Goal: Task Accomplishment & Management: Complete application form

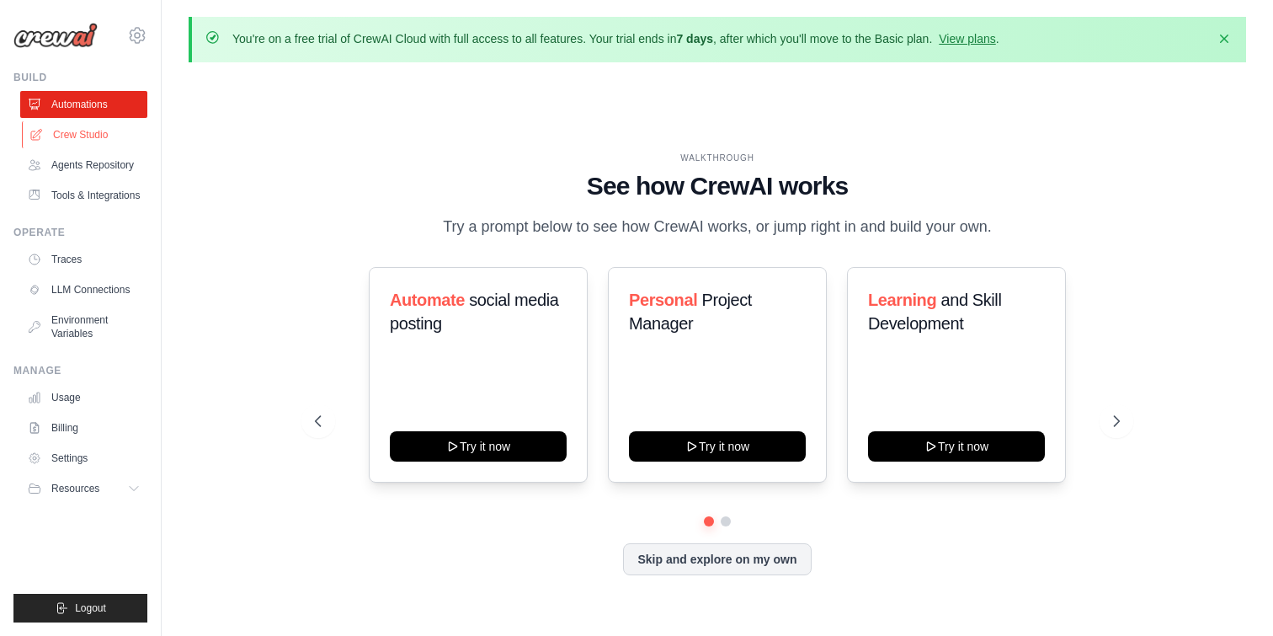
click at [75, 127] on link "Crew Studio" at bounding box center [85, 134] width 127 height 27
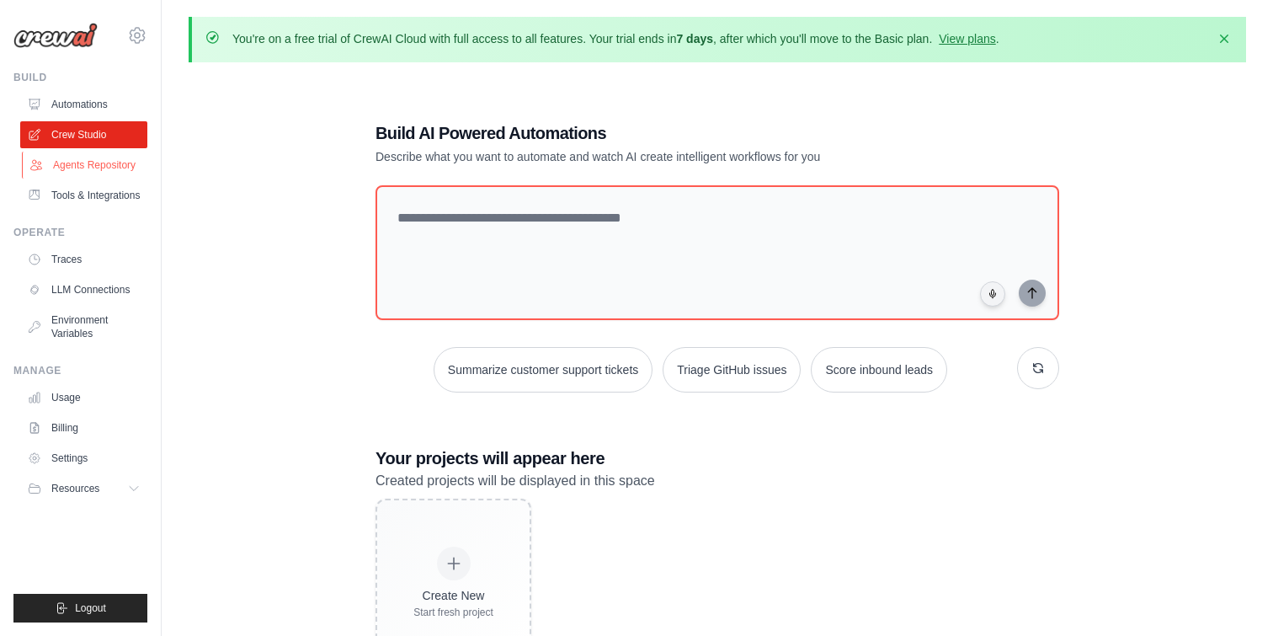
click at [90, 167] on link "Agents Repository" at bounding box center [85, 165] width 127 height 27
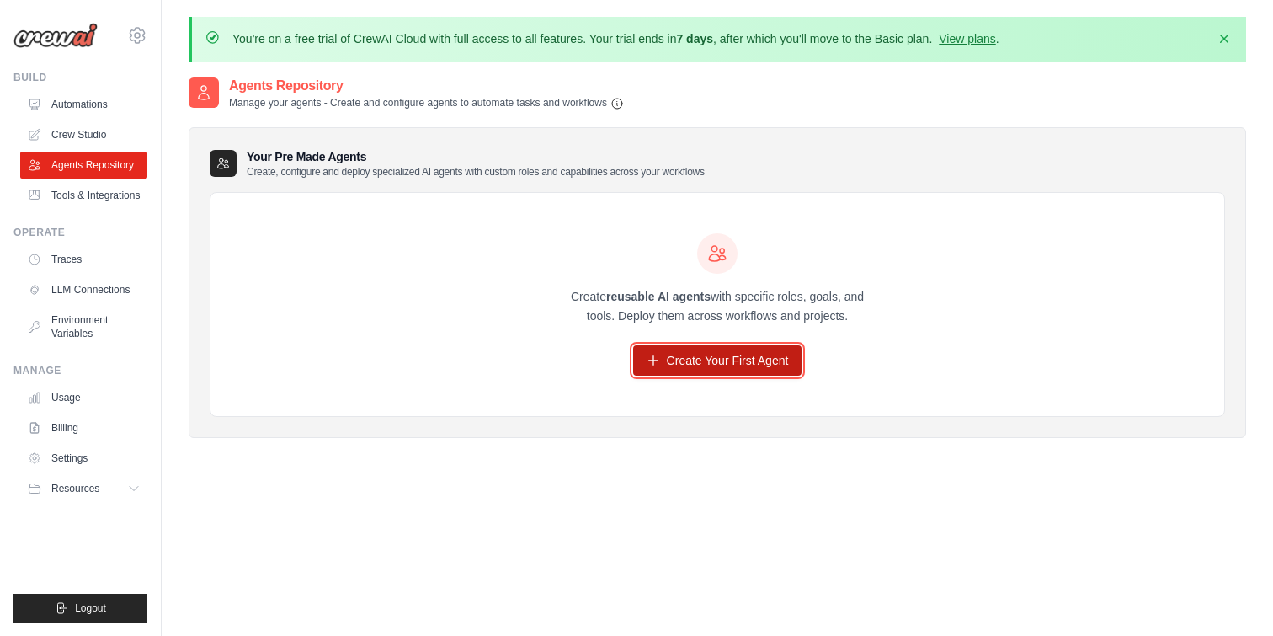
click at [705, 365] on link "Create Your First Agent" at bounding box center [717, 360] width 169 height 30
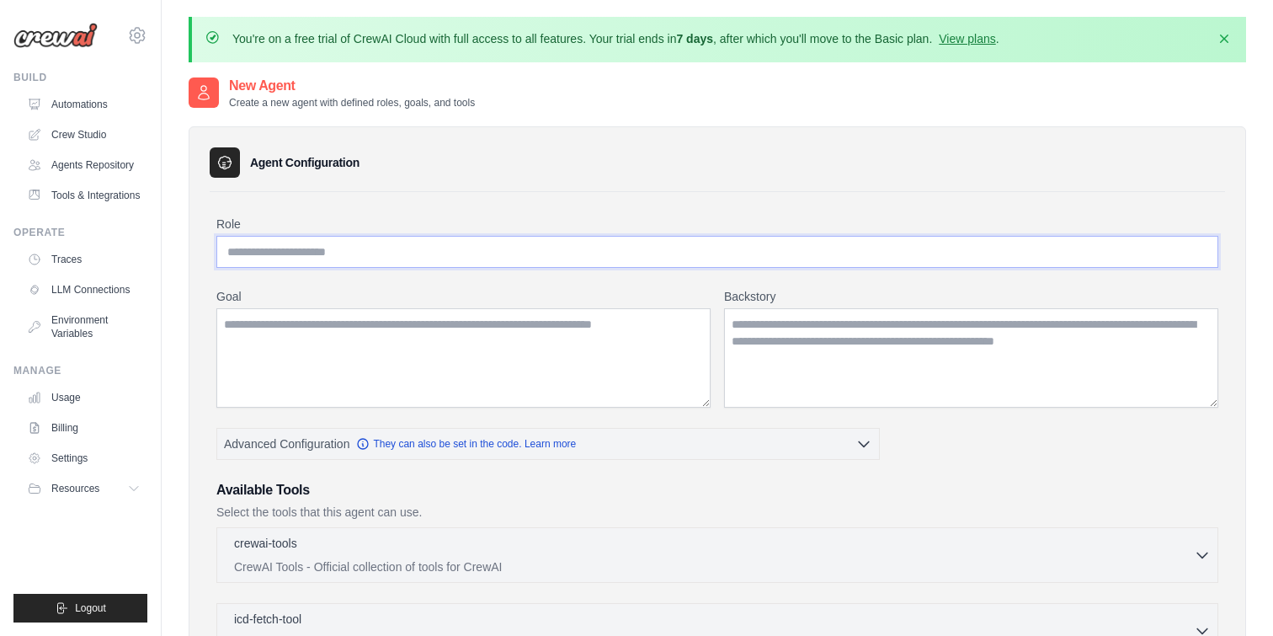
click at [395, 254] on input "Role" at bounding box center [717, 252] width 1002 height 32
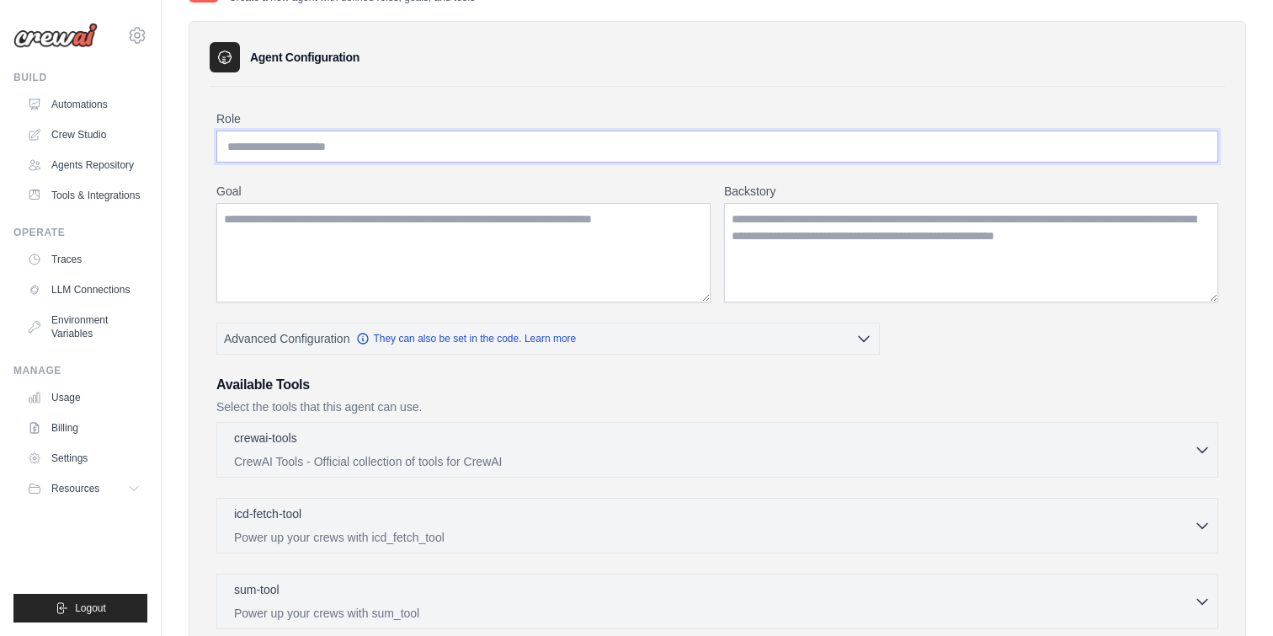
scroll to position [123, 0]
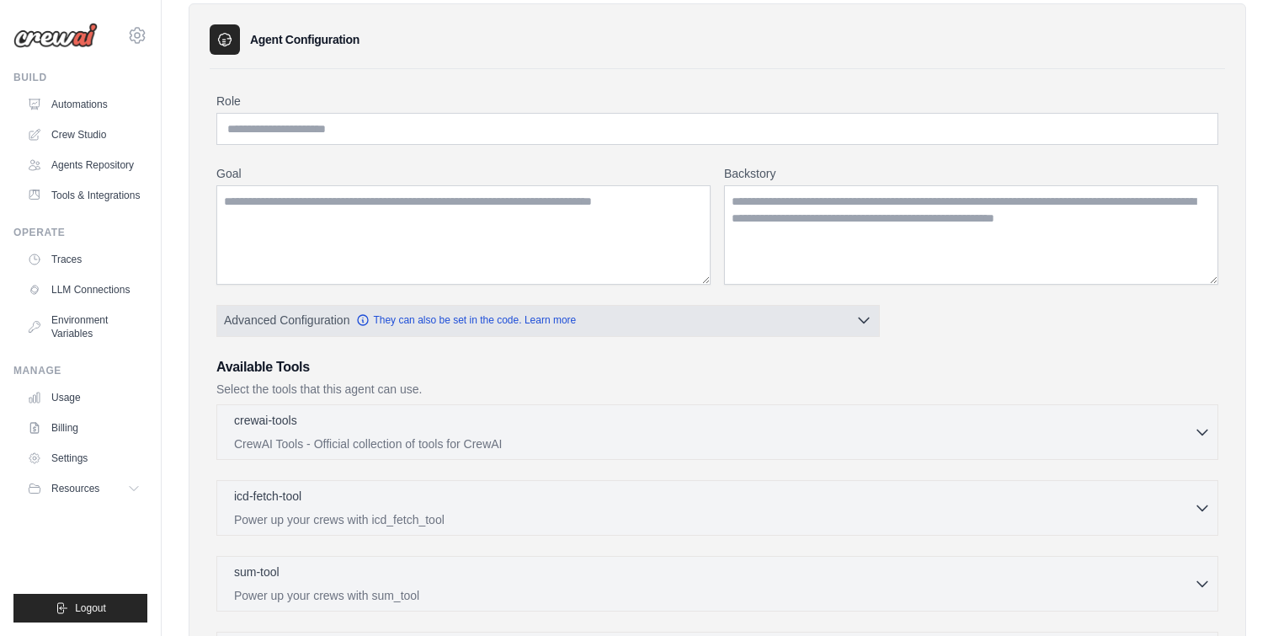
click at [689, 327] on button "Advanced Configuration They can also be set in the code. Learn more" at bounding box center [548, 320] width 662 height 30
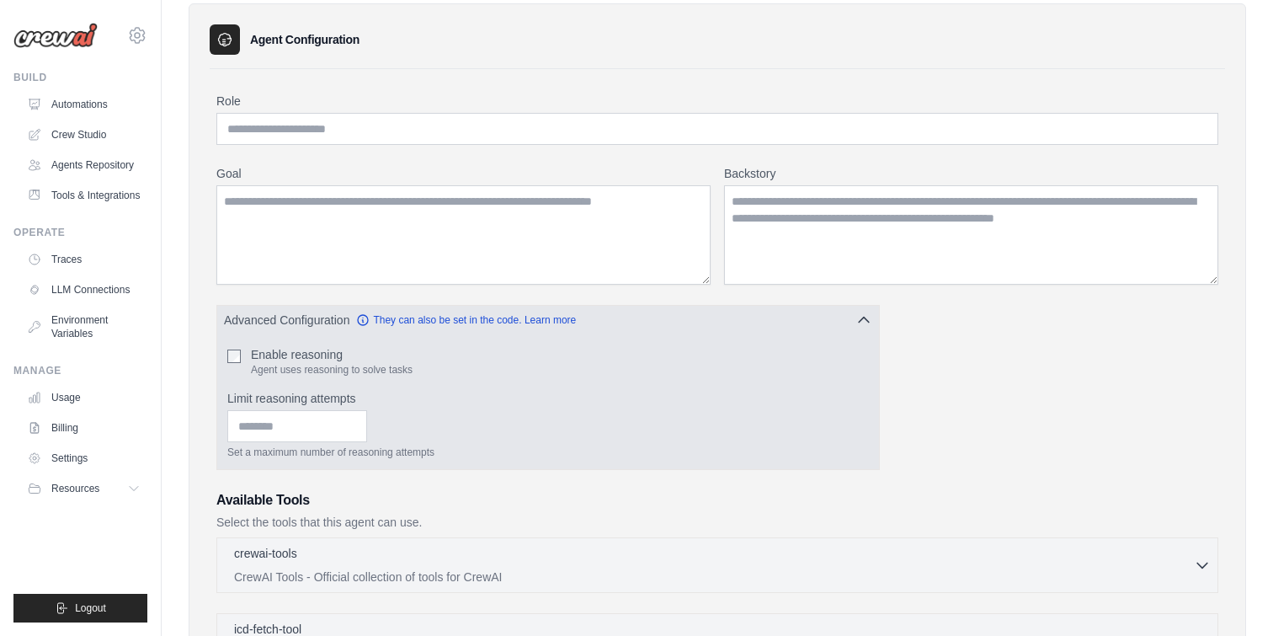
click at [689, 327] on button "Advanced Configuration They can also be set in the code. Learn more" at bounding box center [548, 320] width 662 height 30
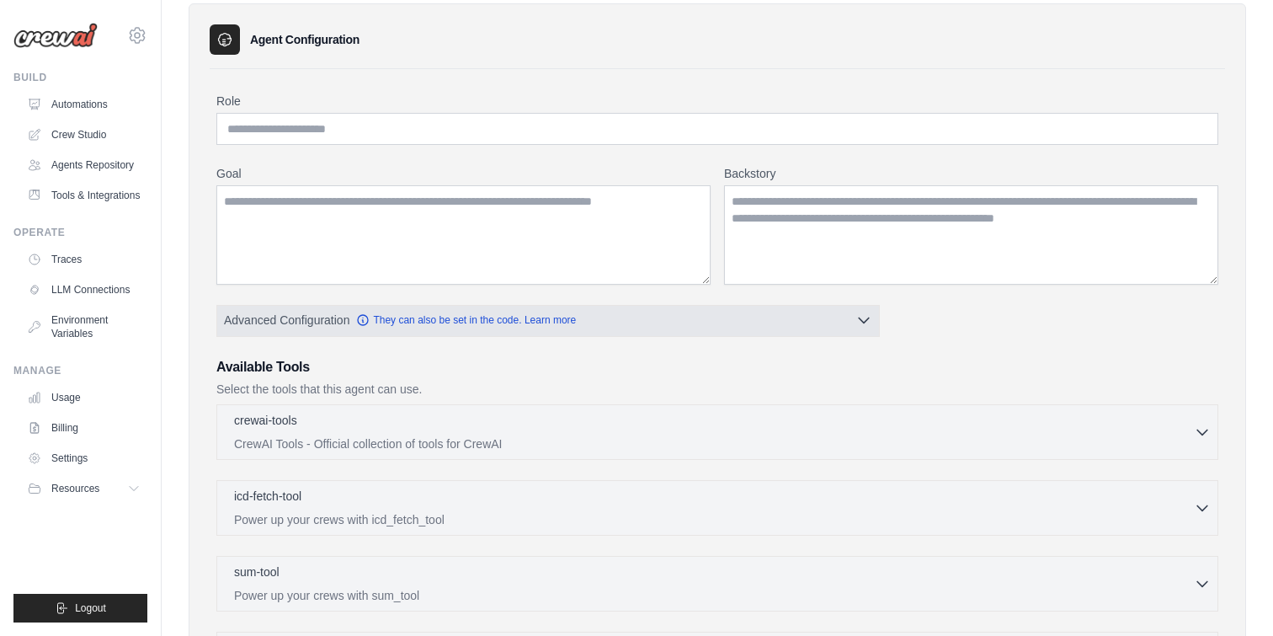
click at [689, 327] on button "Advanced Configuration They can also be set in the code. Learn more" at bounding box center [548, 320] width 662 height 30
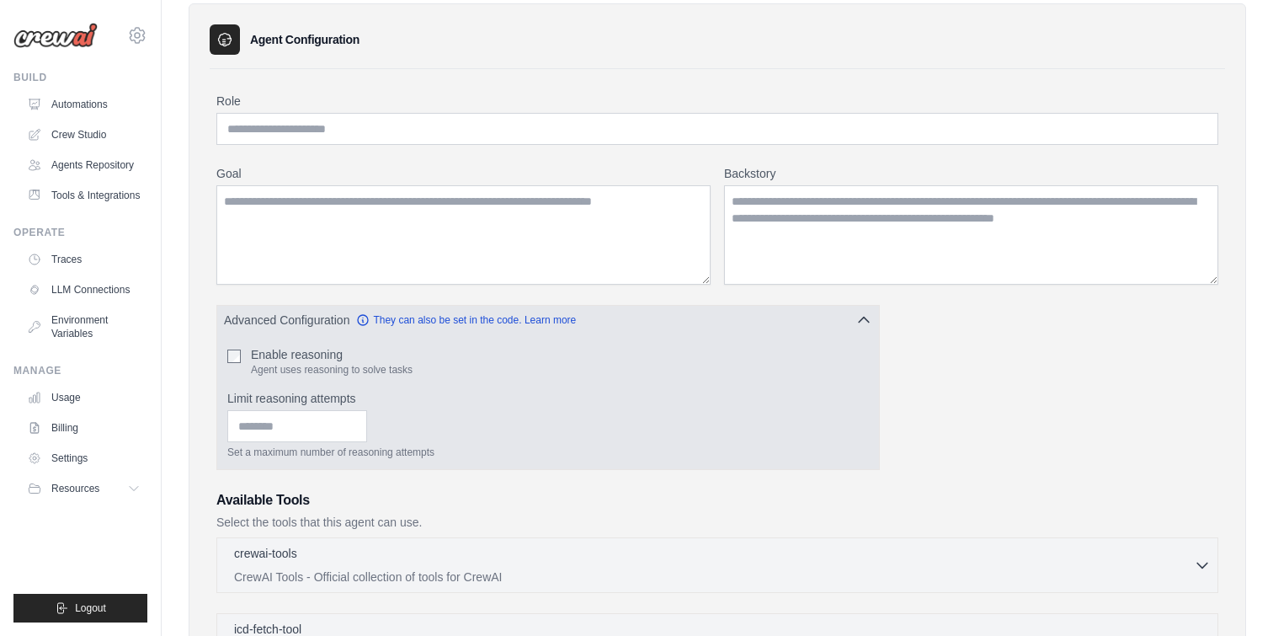
click at [689, 327] on button "Advanced Configuration They can also be set in the code. Learn more" at bounding box center [548, 320] width 662 height 30
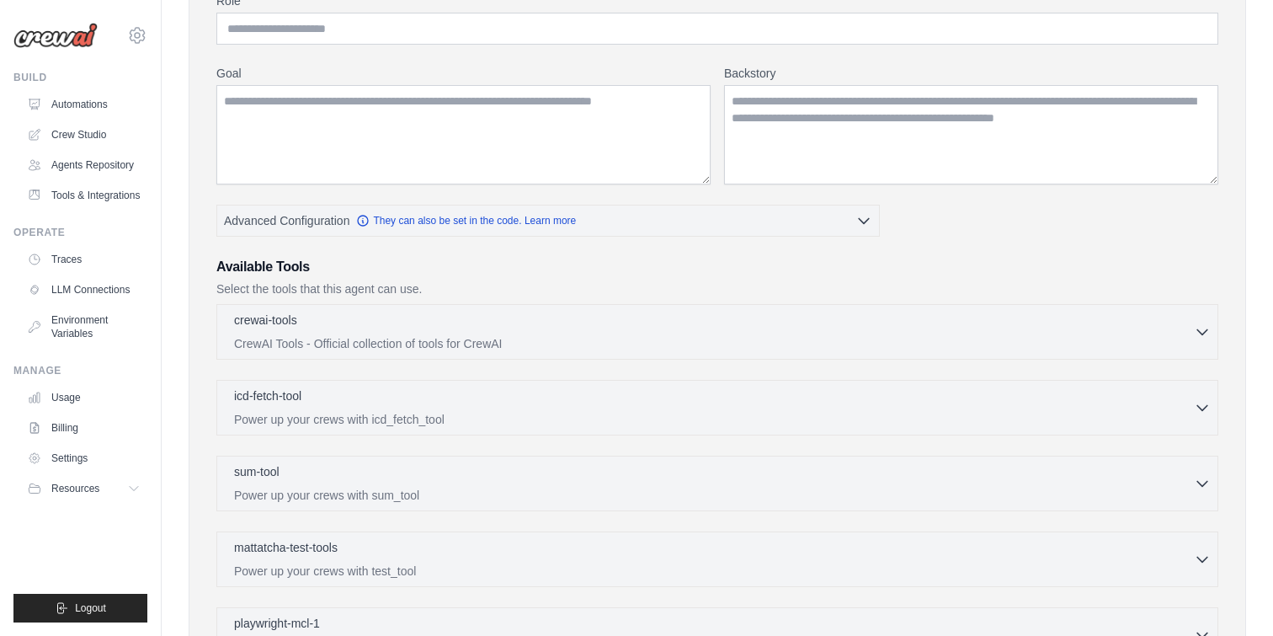
scroll to position [227, 0]
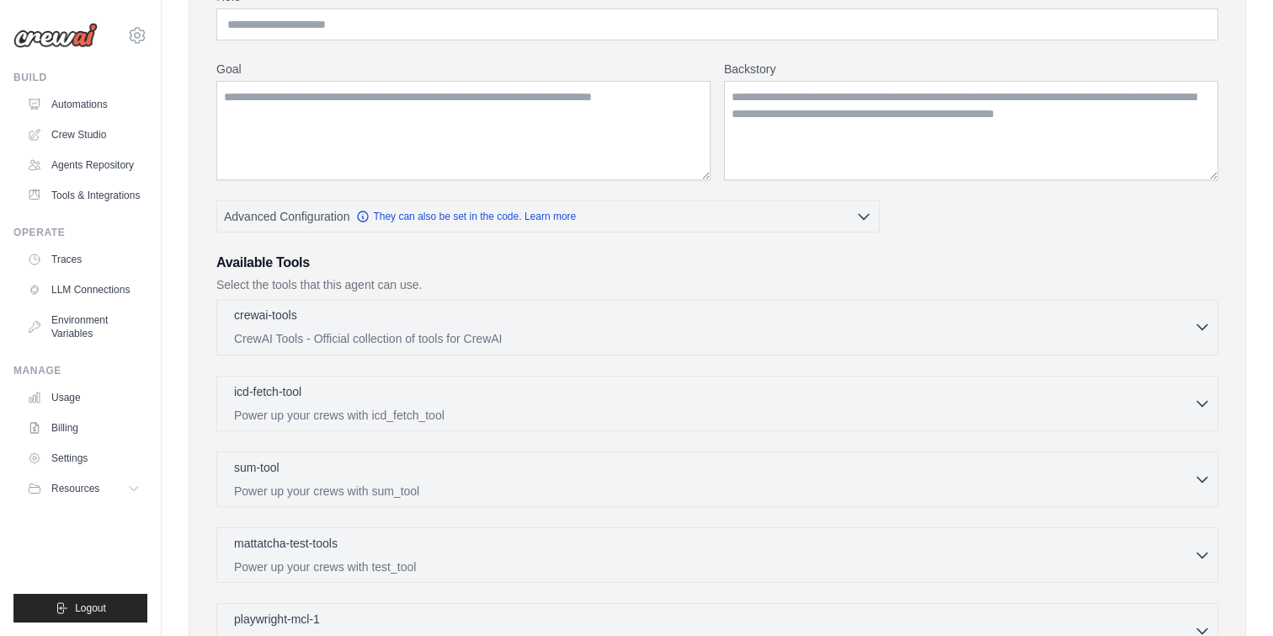
click at [644, 323] on div "crewai-tools 0 selected" at bounding box center [714, 316] width 960 height 20
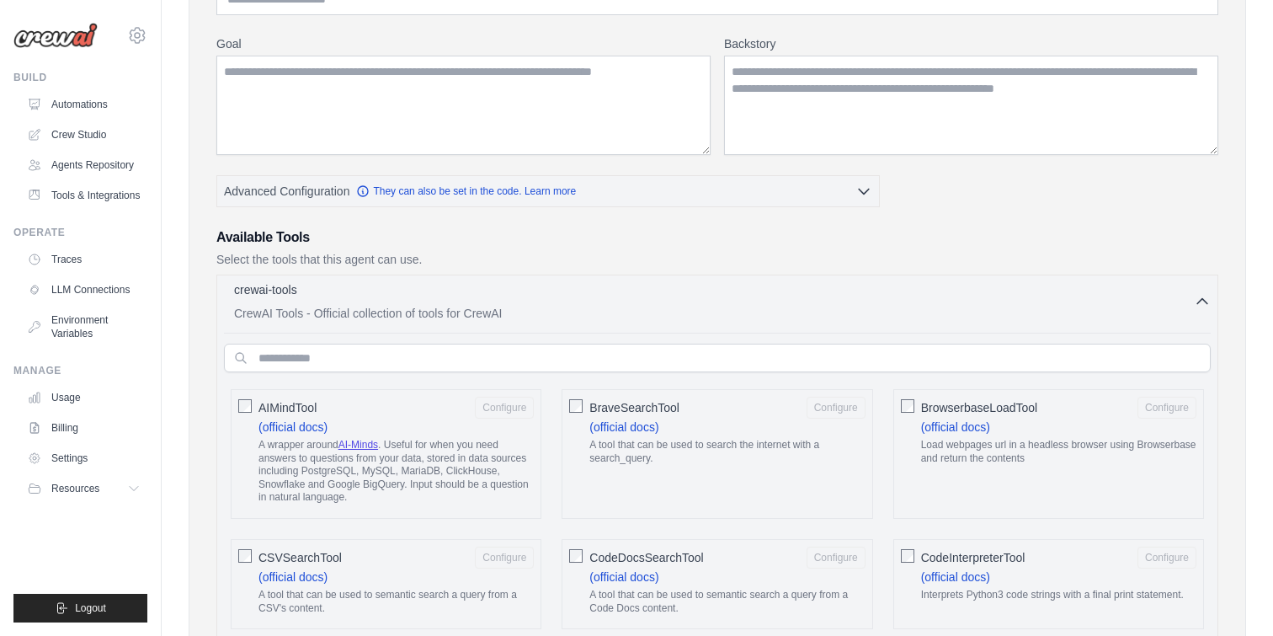
scroll to position [251, 0]
click at [647, 295] on div "crewai-tools 0 selected" at bounding box center [714, 293] width 960 height 20
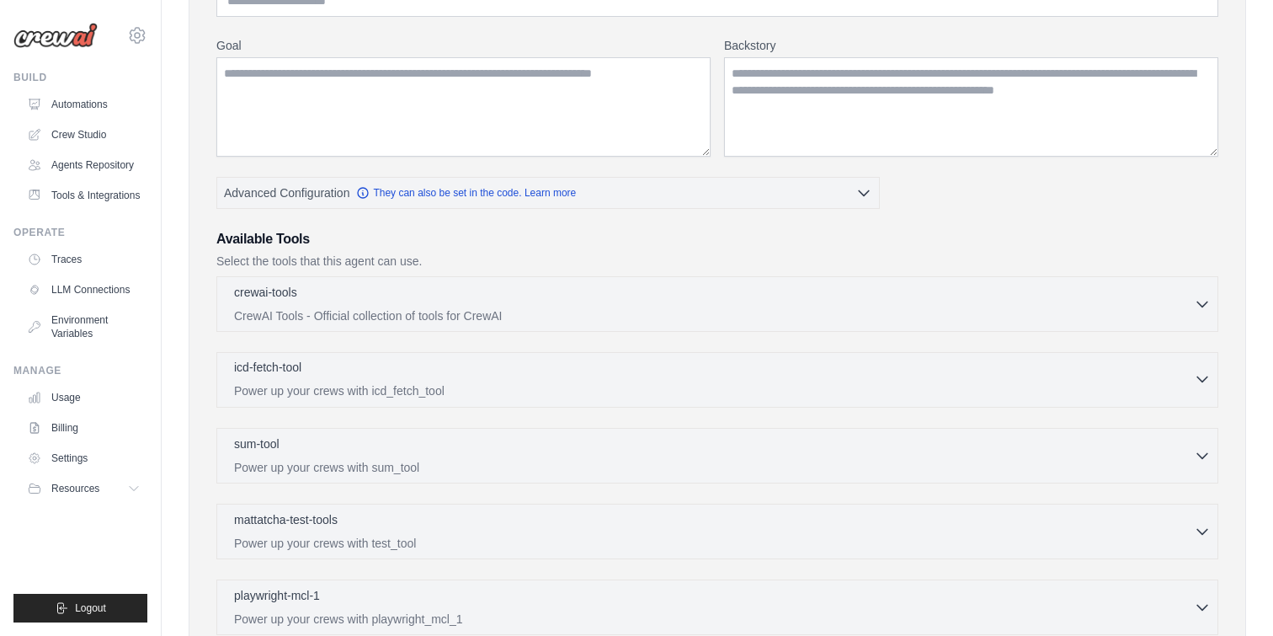
click at [588, 386] on p "Power up your crews with icd_fetch_tool" at bounding box center [714, 390] width 960 height 17
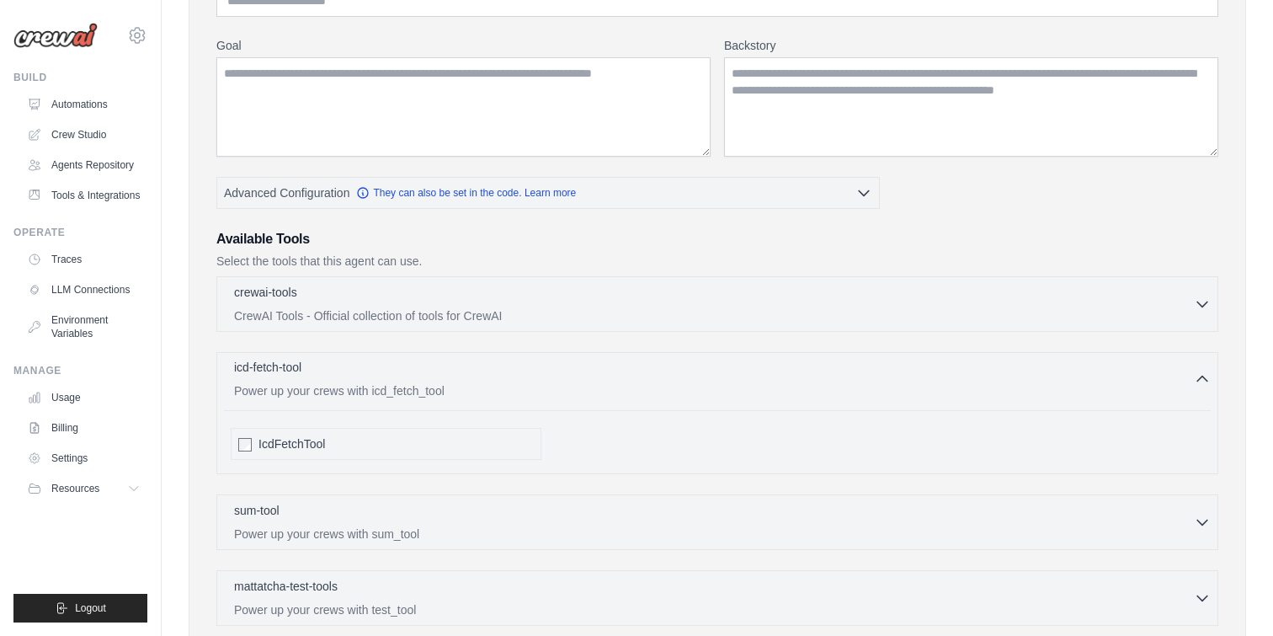
click at [588, 386] on p "Power up your crews with icd_fetch_tool" at bounding box center [714, 390] width 960 height 17
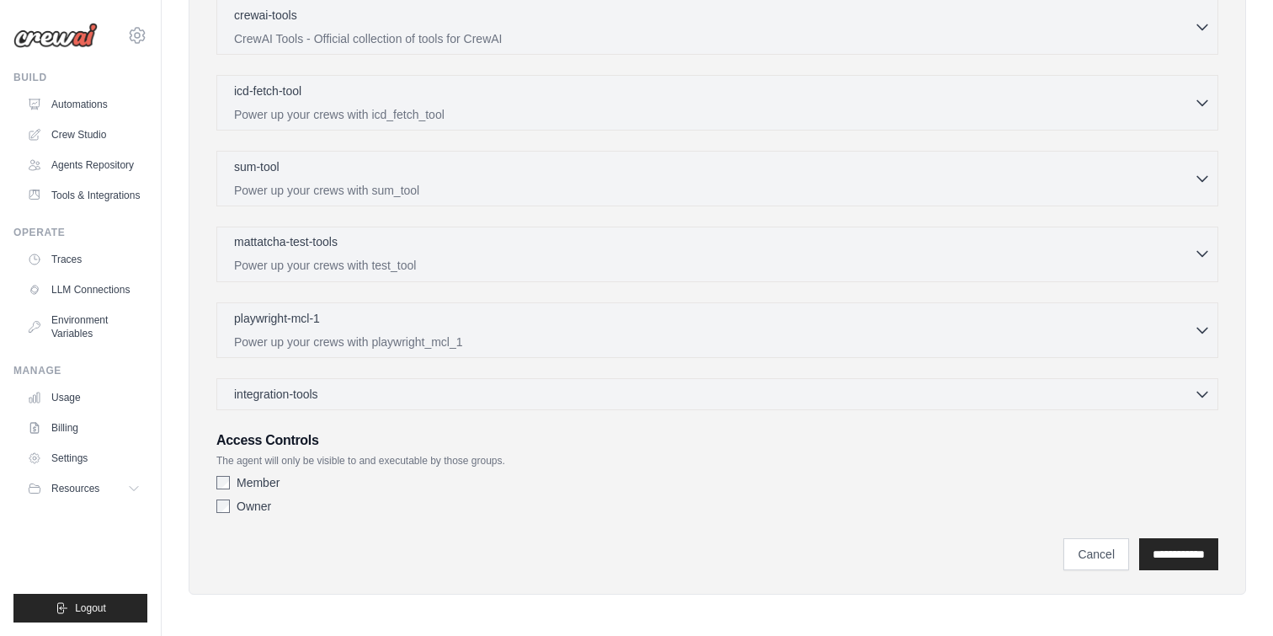
scroll to position [530, 0]
click at [560, 225] on div "mattatcha-test-tools 0 selected Power up your crews with test_tool" at bounding box center [717, 253] width 1002 height 56
click at [549, 247] on div "mattatcha-test-tools 0 selected" at bounding box center [714, 242] width 960 height 20
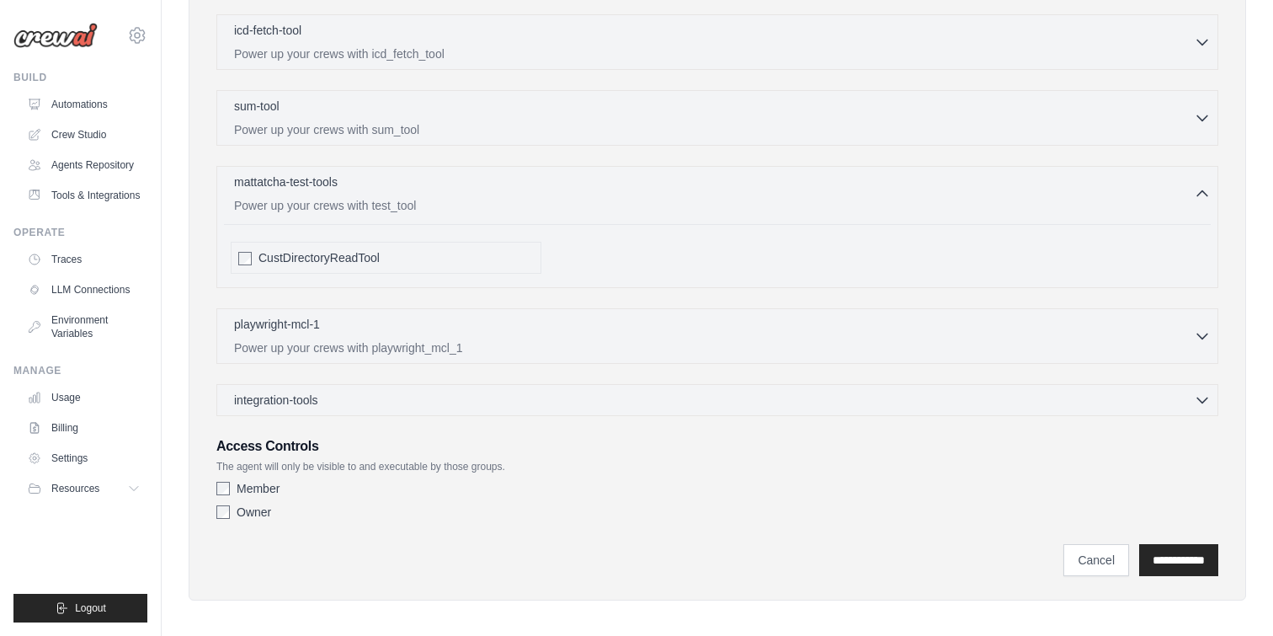
scroll to position [596, 0]
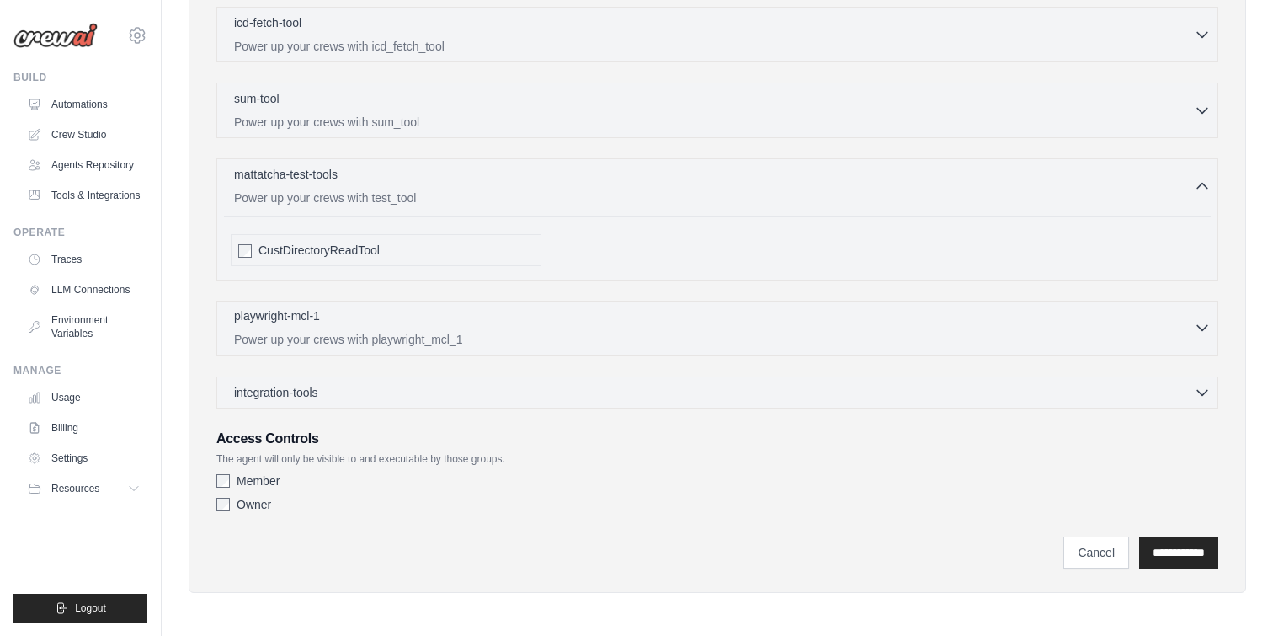
click at [327, 326] on div "playwright-mcl-1 0 selected" at bounding box center [714, 317] width 960 height 20
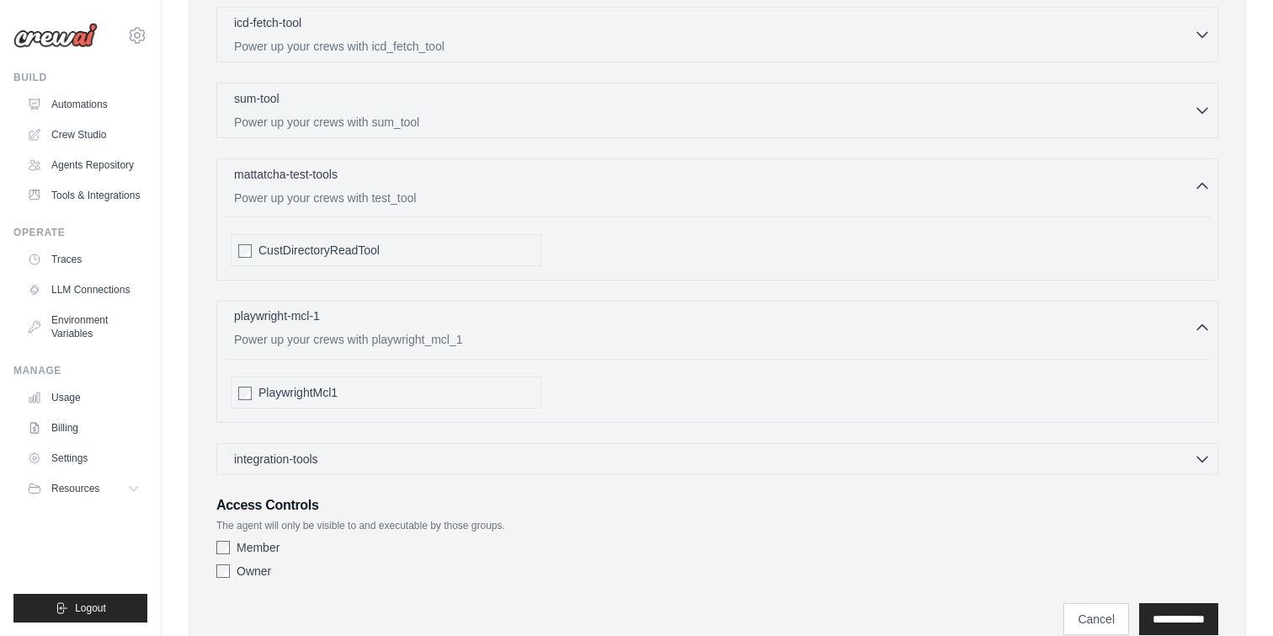
click at [327, 326] on div "playwright-mcl-1 0 selected" at bounding box center [714, 317] width 960 height 20
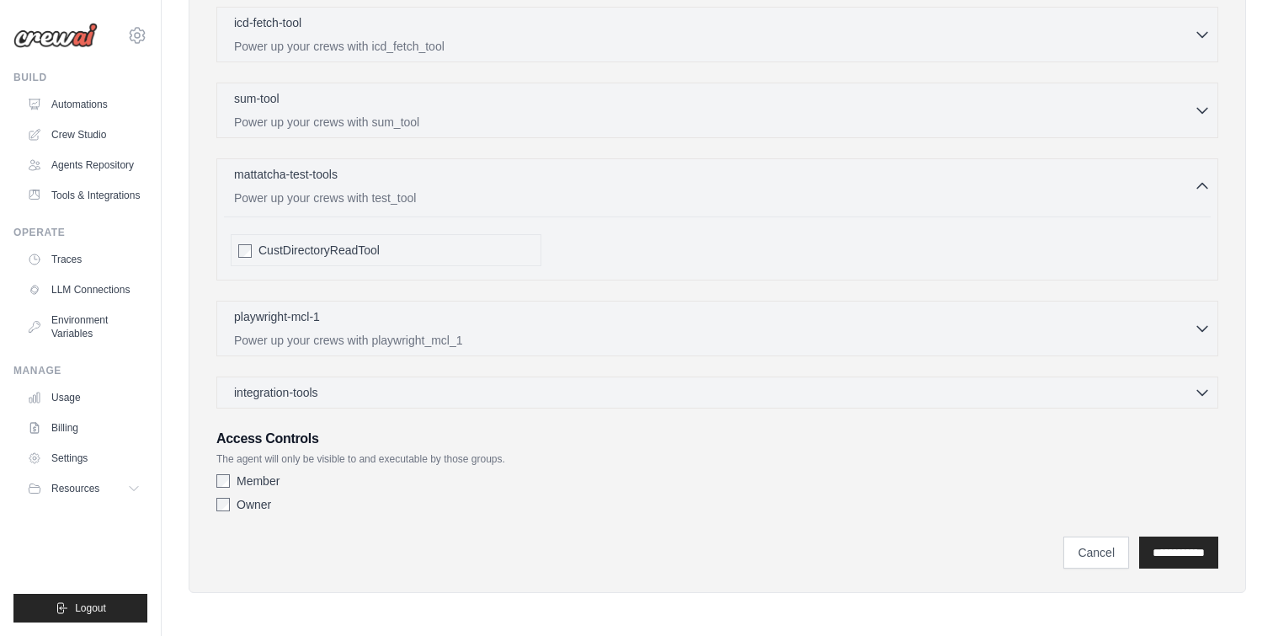
click at [320, 381] on div "integration-tools 0 selected Gmail HubSpot Microsoft Teams" at bounding box center [717, 392] width 1002 height 32
click at [317, 391] on span "integration-tools" at bounding box center [276, 391] width 84 height 17
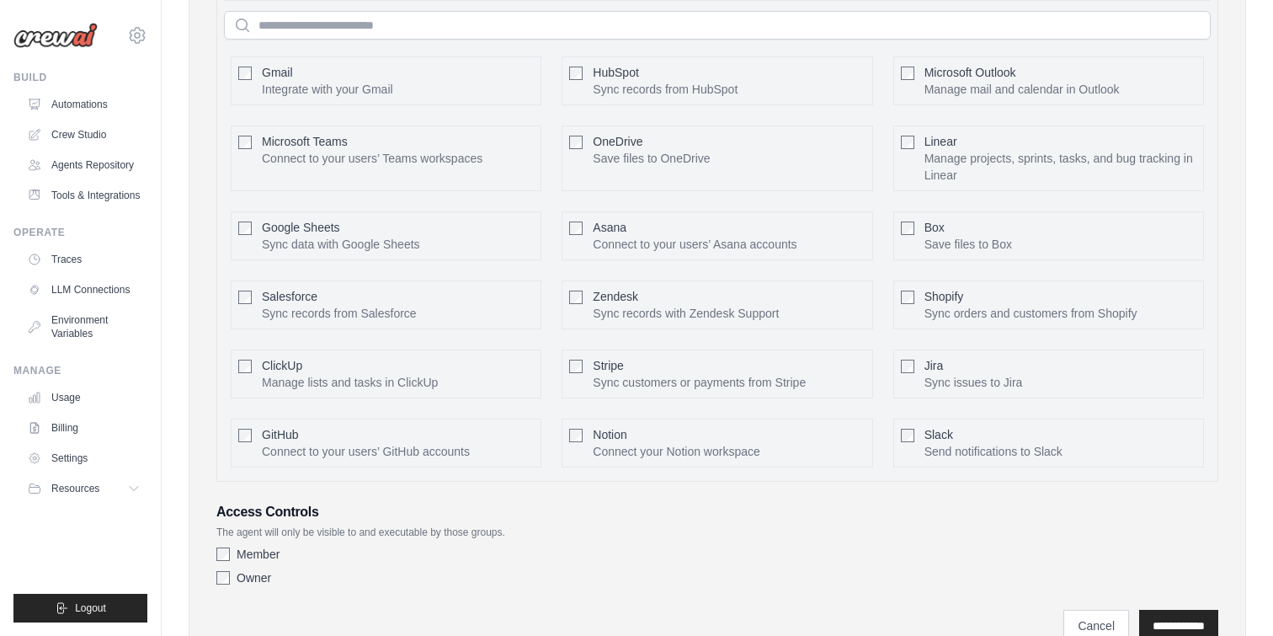
scroll to position [1025, 0]
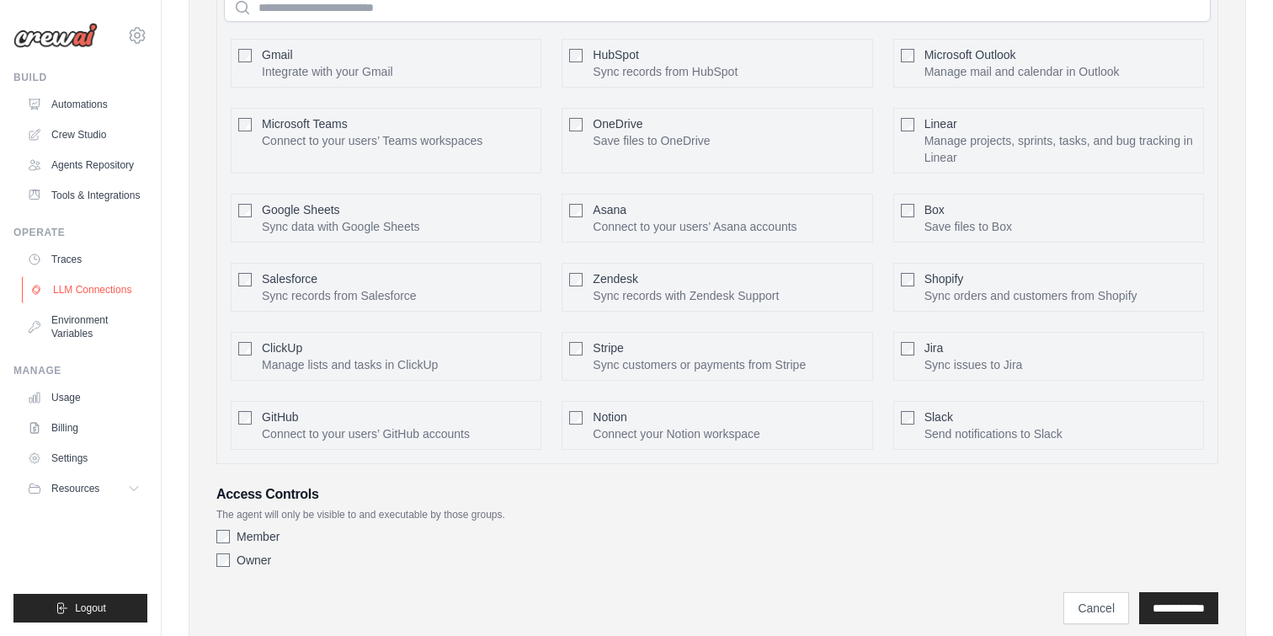
click at [90, 295] on link "LLM Connections" at bounding box center [85, 289] width 127 height 27
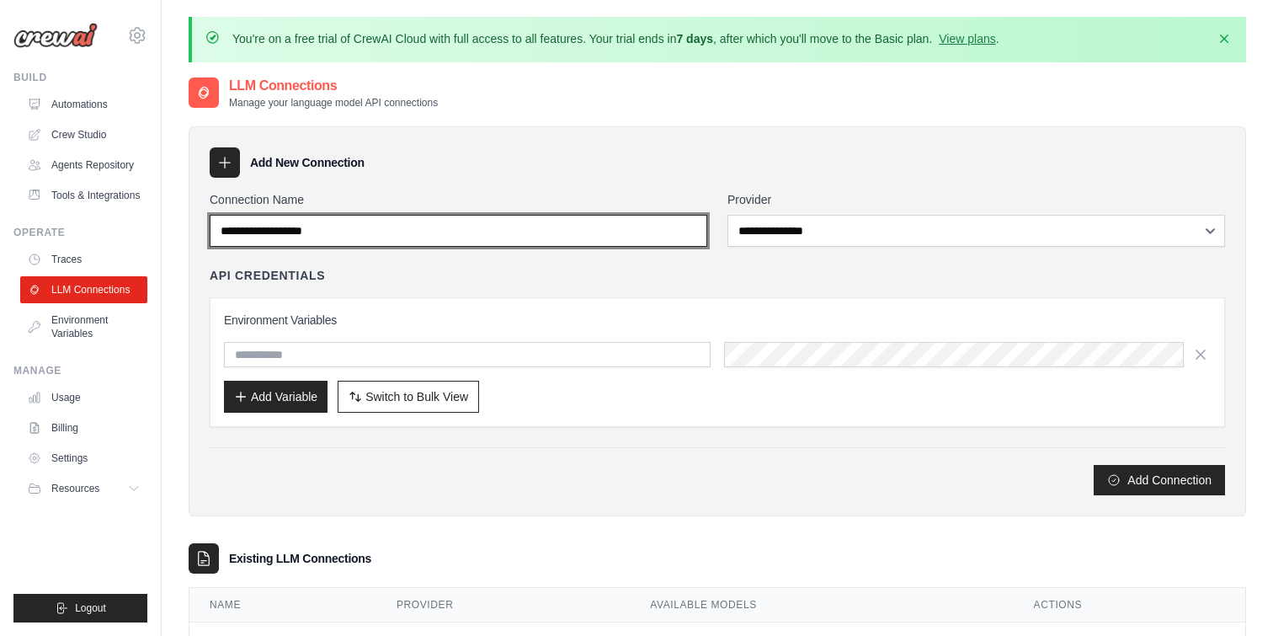
click at [277, 245] on input "Connection Name" at bounding box center [459, 231] width 498 height 32
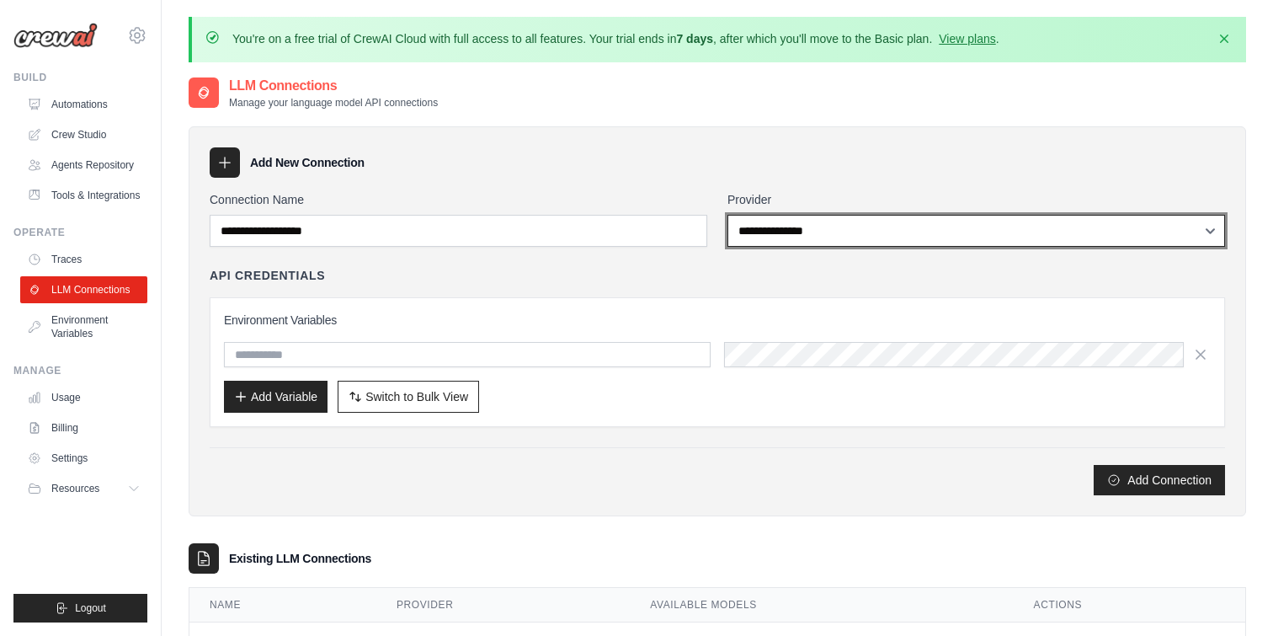
click at [784, 222] on select "**********" at bounding box center [976, 231] width 498 height 32
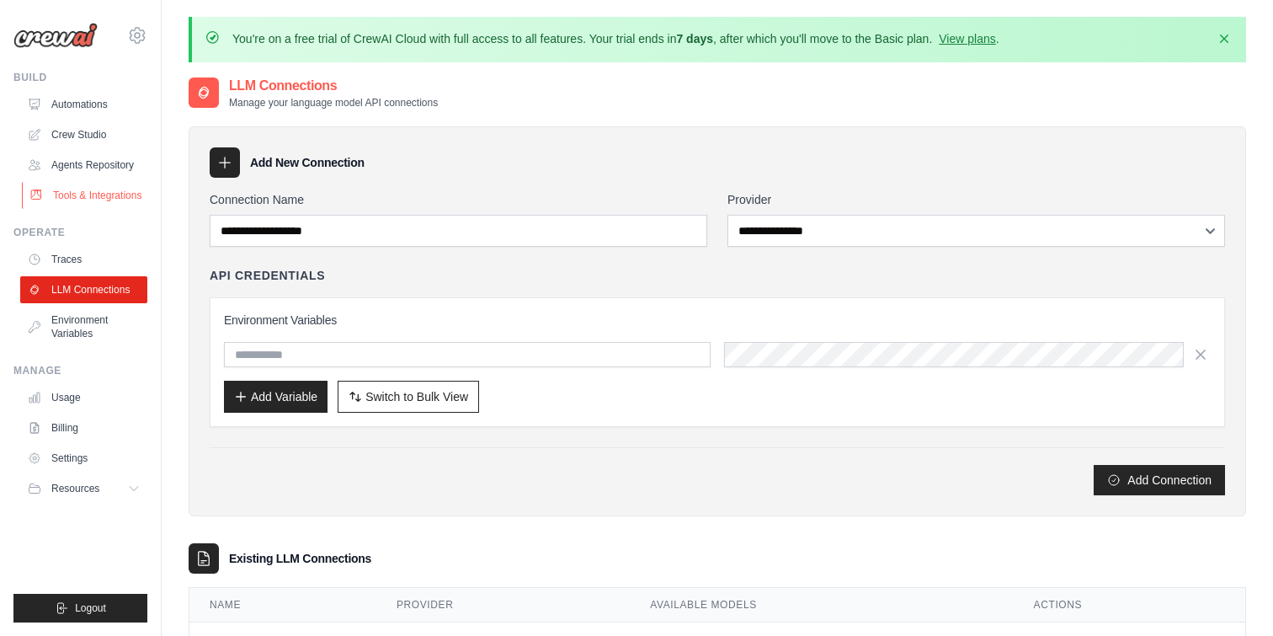
click at [93, 192] on link "Tools & Integrations" at bounding box center [85, 195] width 127 height 27
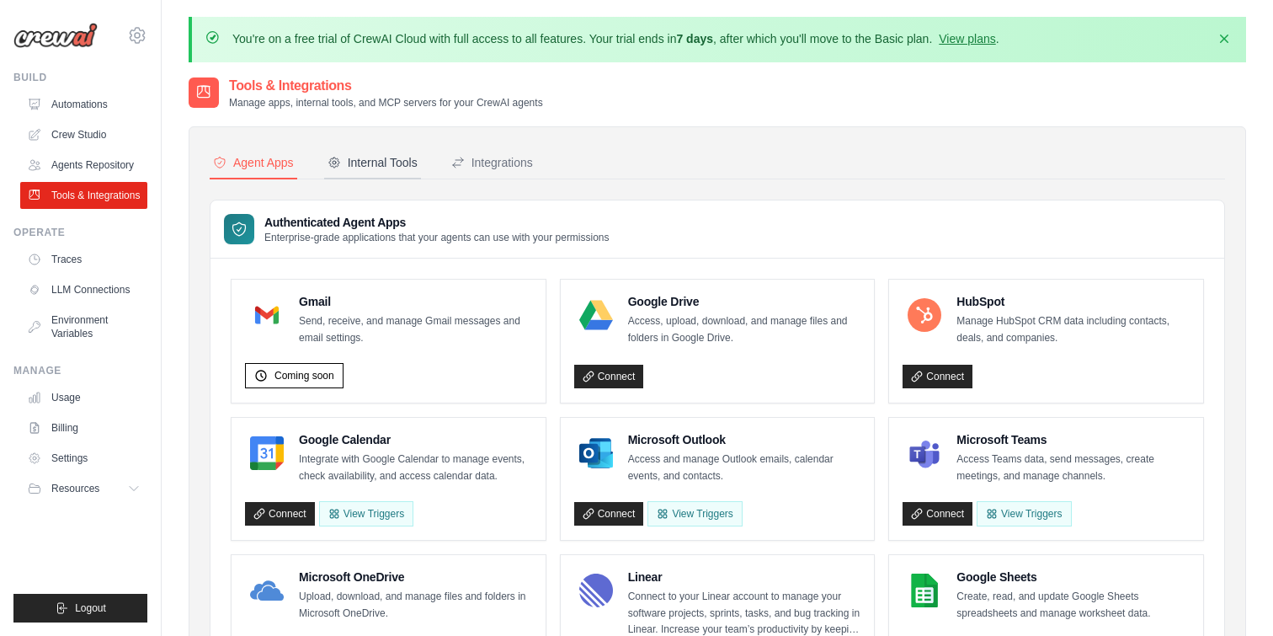
click at [357, 164] on div "Internal Tools" at bounding box center [372, 162] width 90 height 17
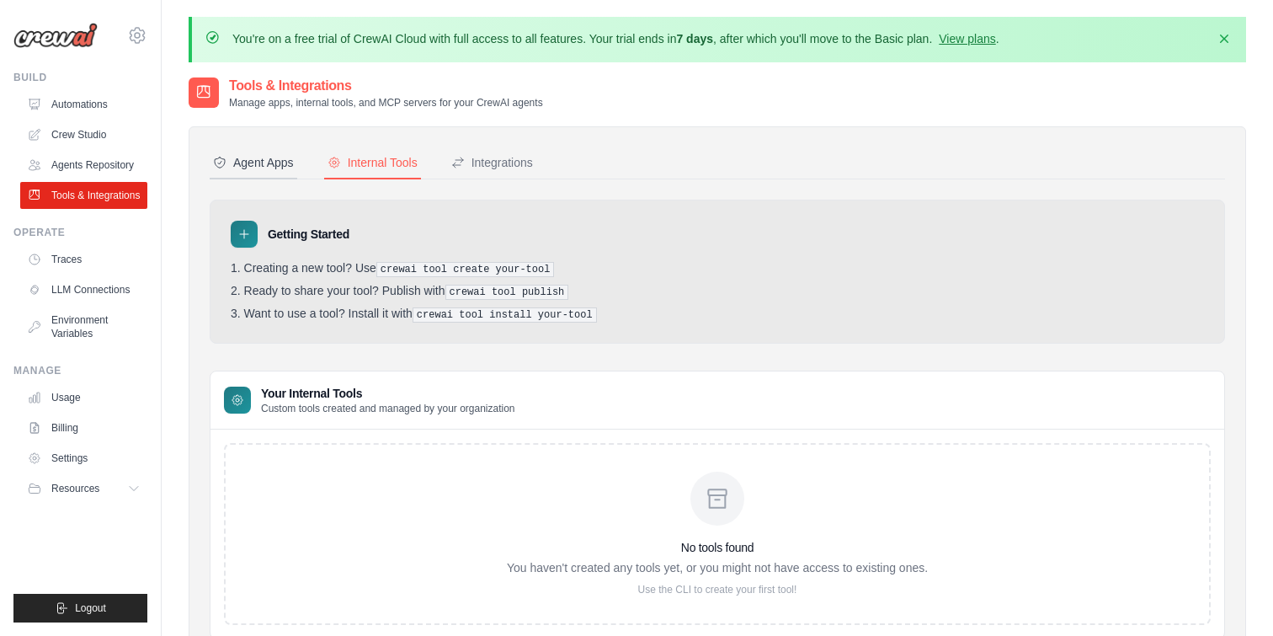
click at [295, 163] on button "Agent Apps" at bounding box center [254, 163] width 88 height 32
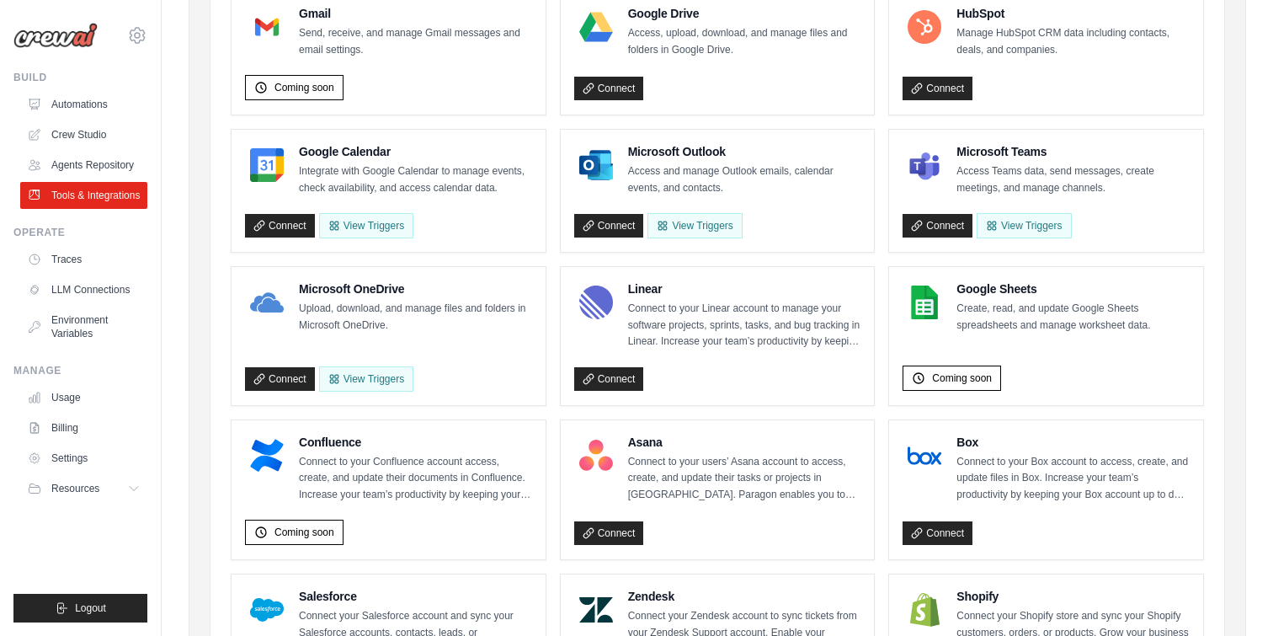
scroll to position [311, 0]
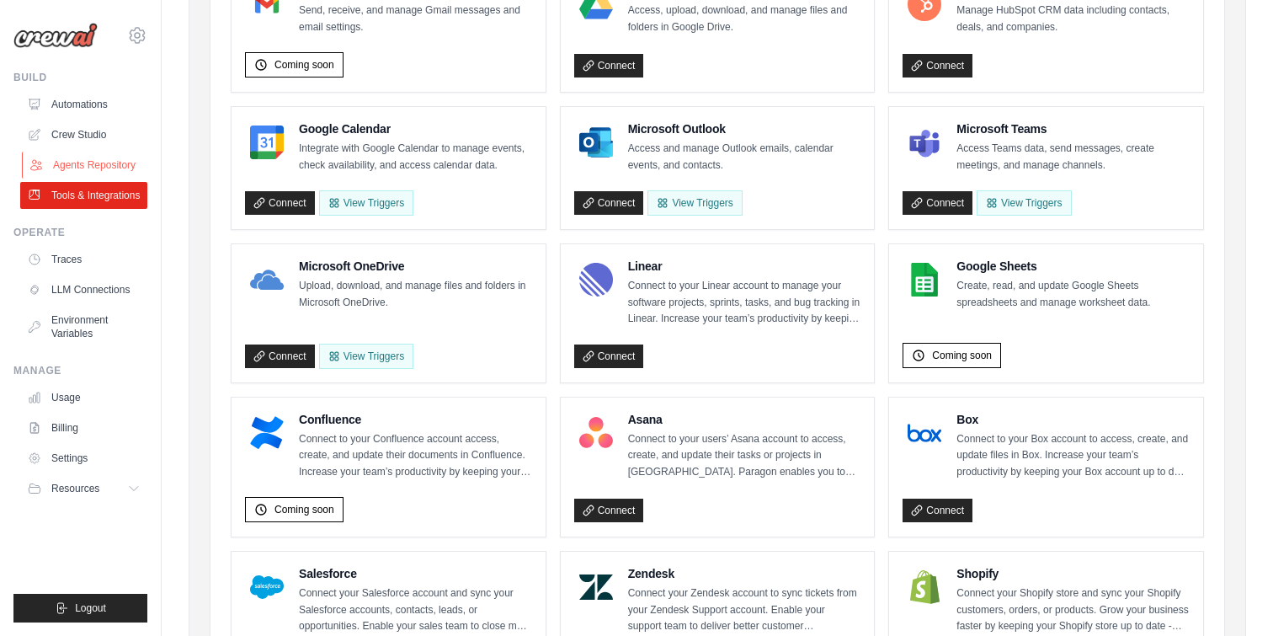
click at [86, 157] on link "Agents Repository" at bounding box center [85, 165] width 127 height 27
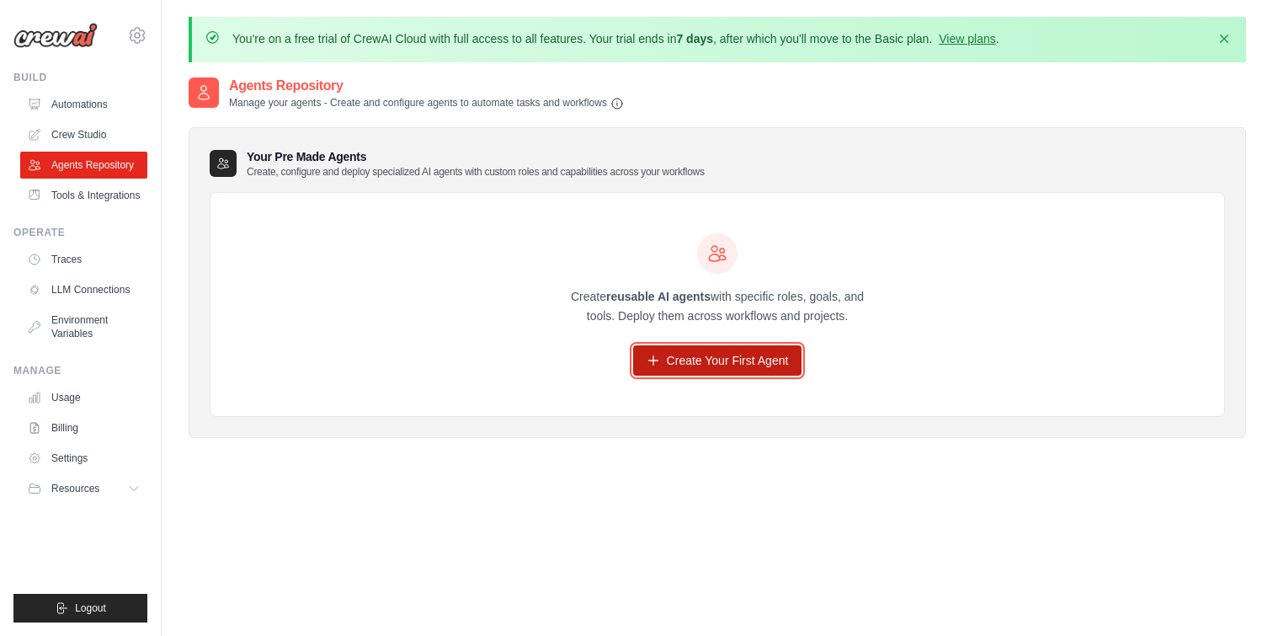
click at [703, 368] on link "Create Your First Agent" at bounding box center [717, 360] width 169 height 30
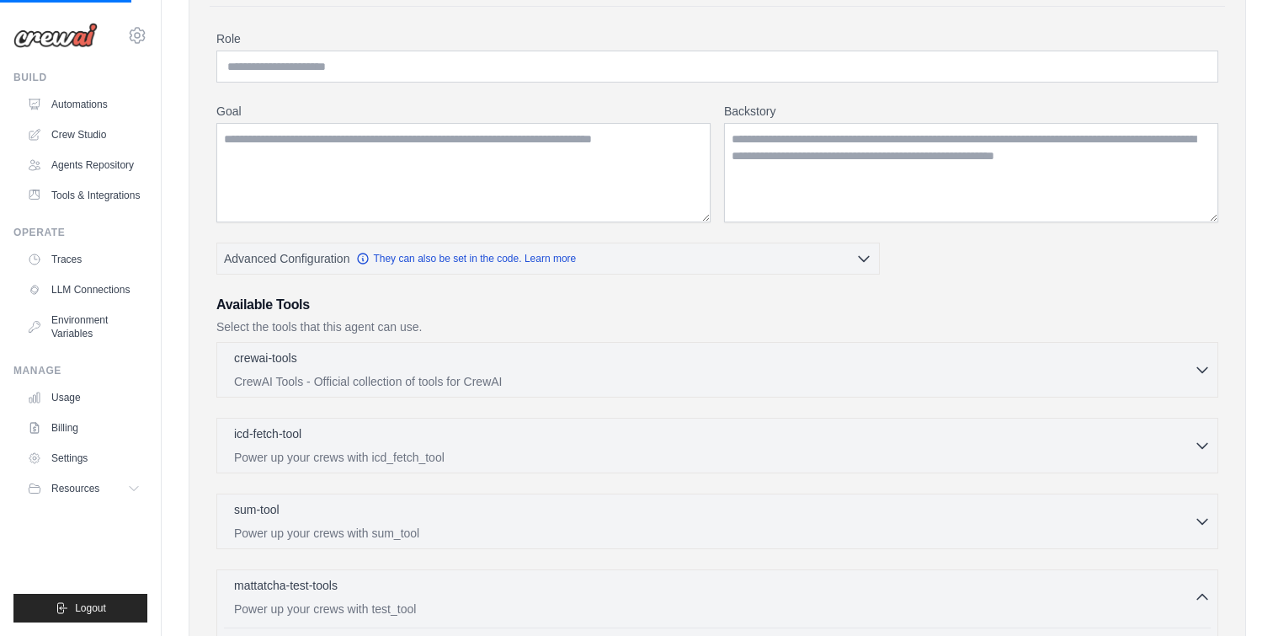
scroll to position [195, 0]
